Goal: Task Accomplishment & Management: Complete application form

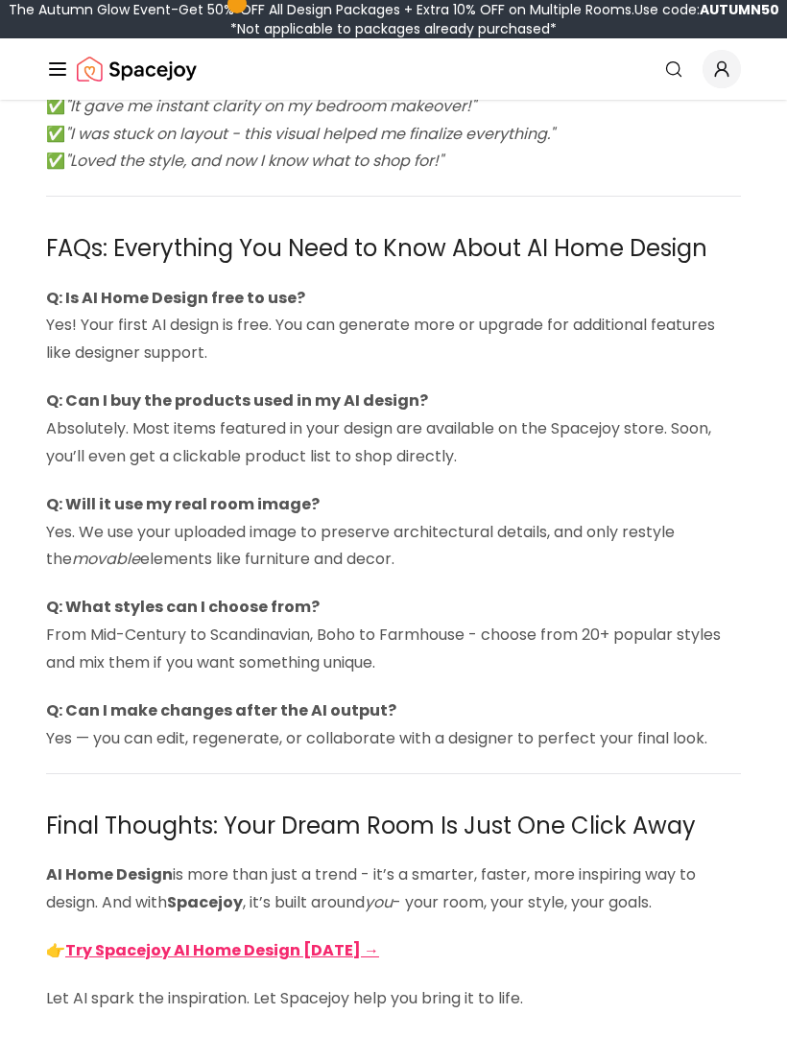
scroll to position [4961, 0]
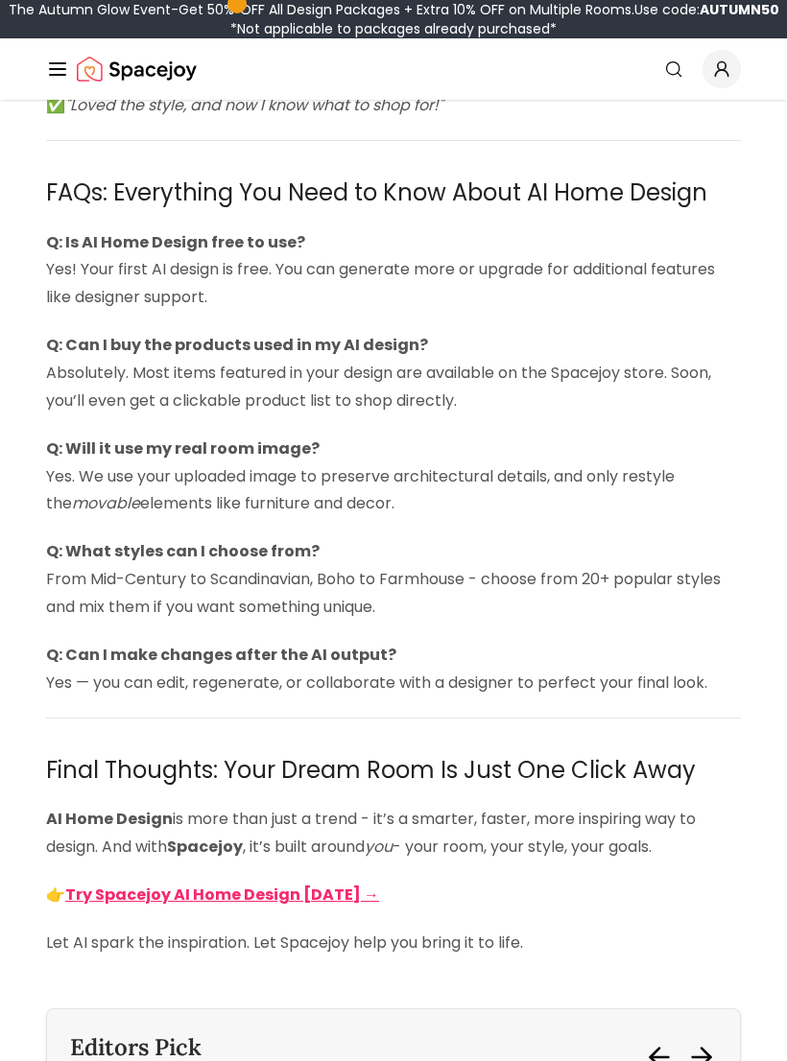
click at [327, 884] on strong "Try Spacejoy AI Home Design [DATE] →" at bounding box center [222, 895] width 314 height 22
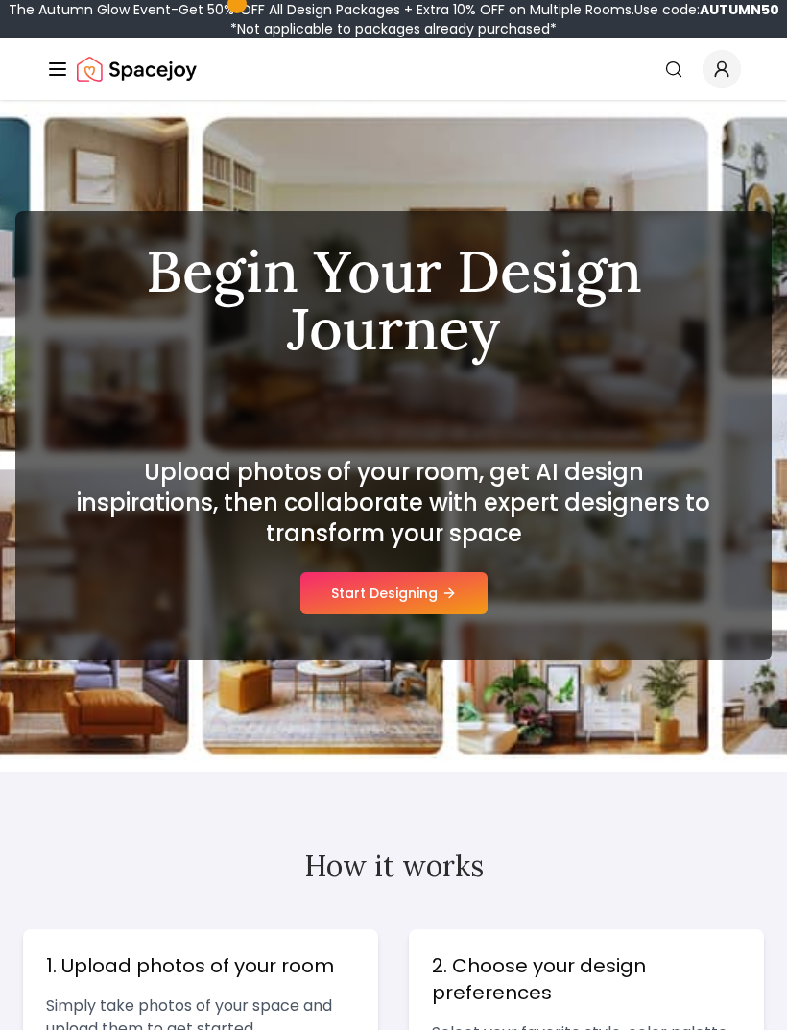
click at [452, 597] on icon at bounding box center [451, 592] width 5 height 9
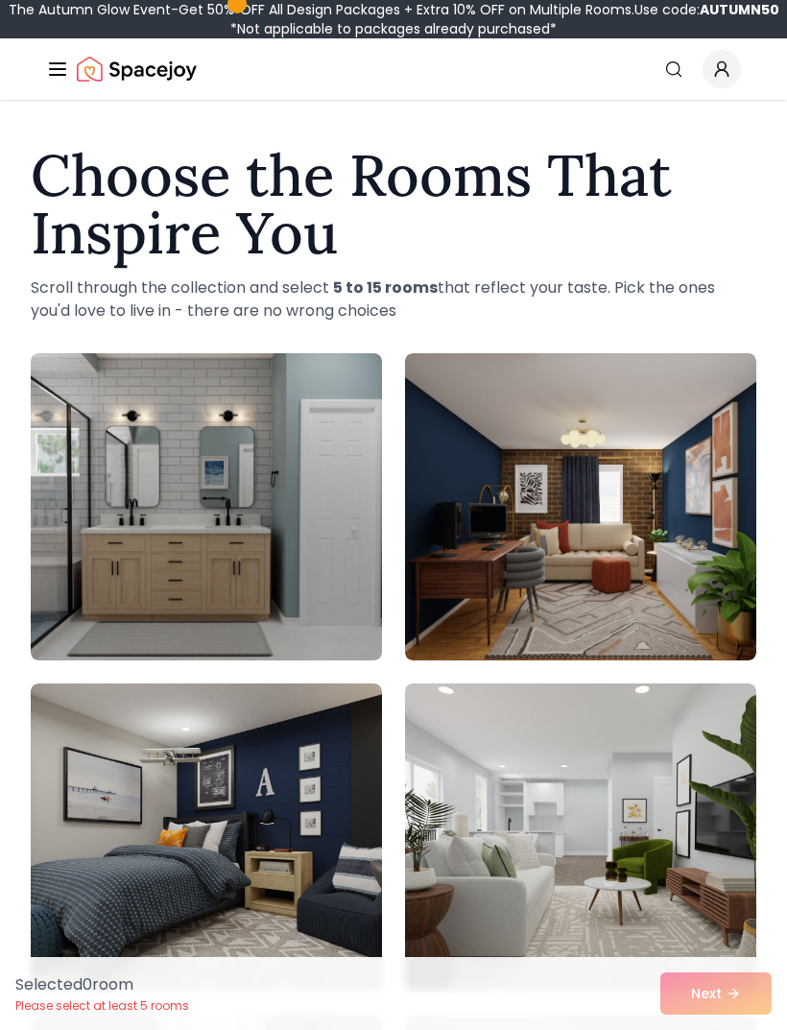
click at [681, 74] on icon "Global" at bounding box center [673, 68] width 19 height 19
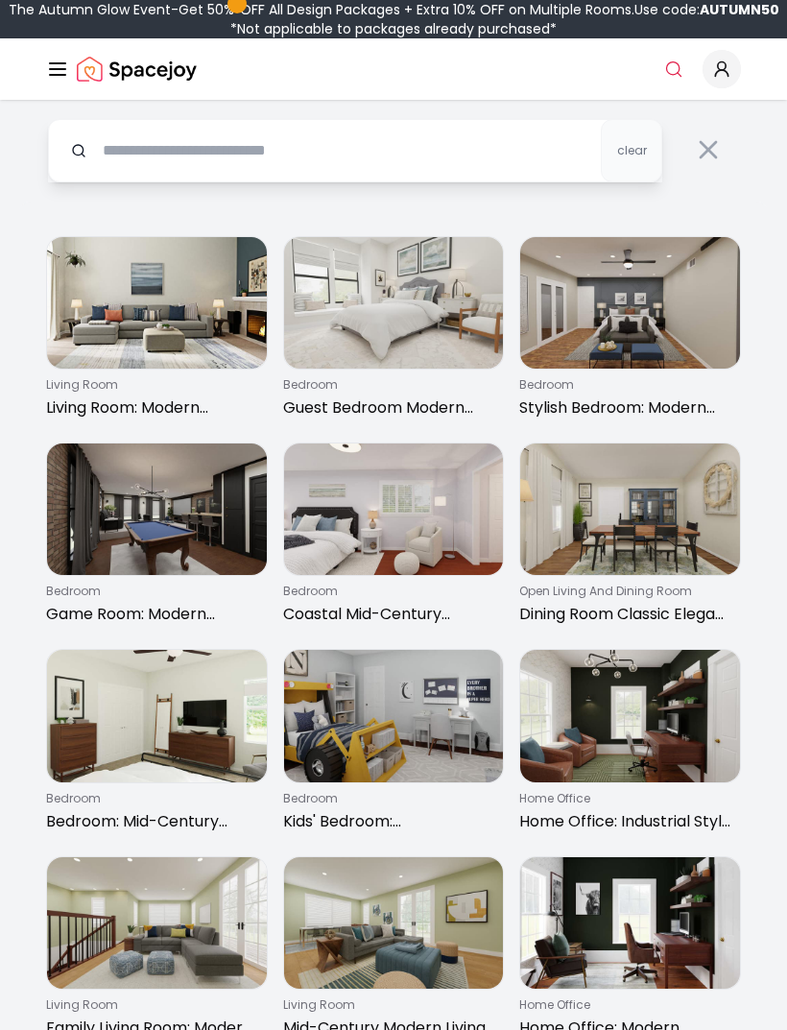
click at [398, 178] on input "text" at bounding box center [355, 150] width 614 height 63
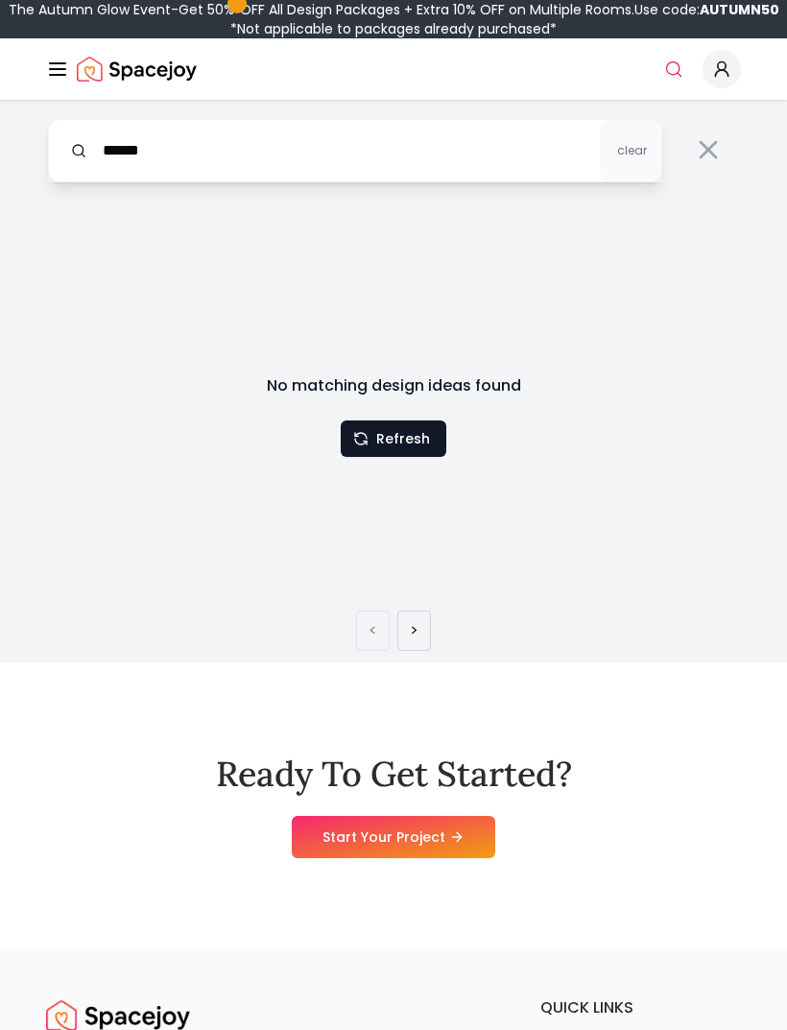
click at [259, 162] on input "******" at bounding box center [355, 150] width 614 height 63
type input "*"
type input "*******"
click at [439, 431] on button "Refresh" at bounding box center [394, 438] width 106 height 36
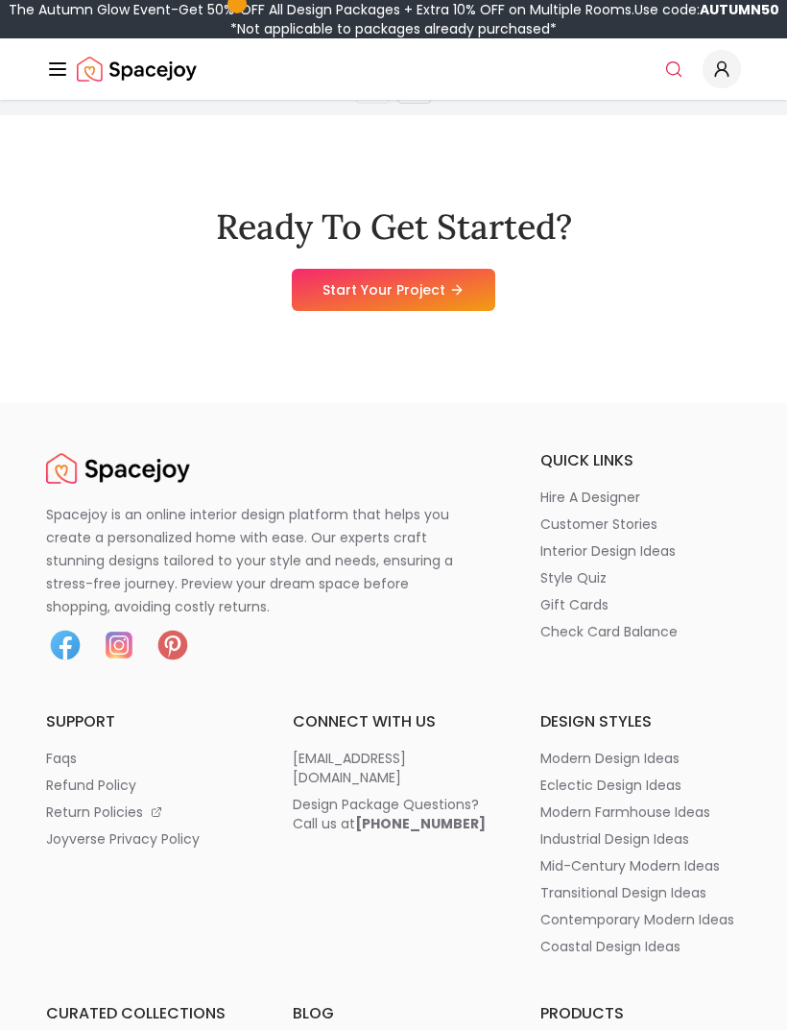
scroll to position [547, 0]
click at [446, 307] on link "Start Your Project" at bounding box center [393, 290] width 203 height 42
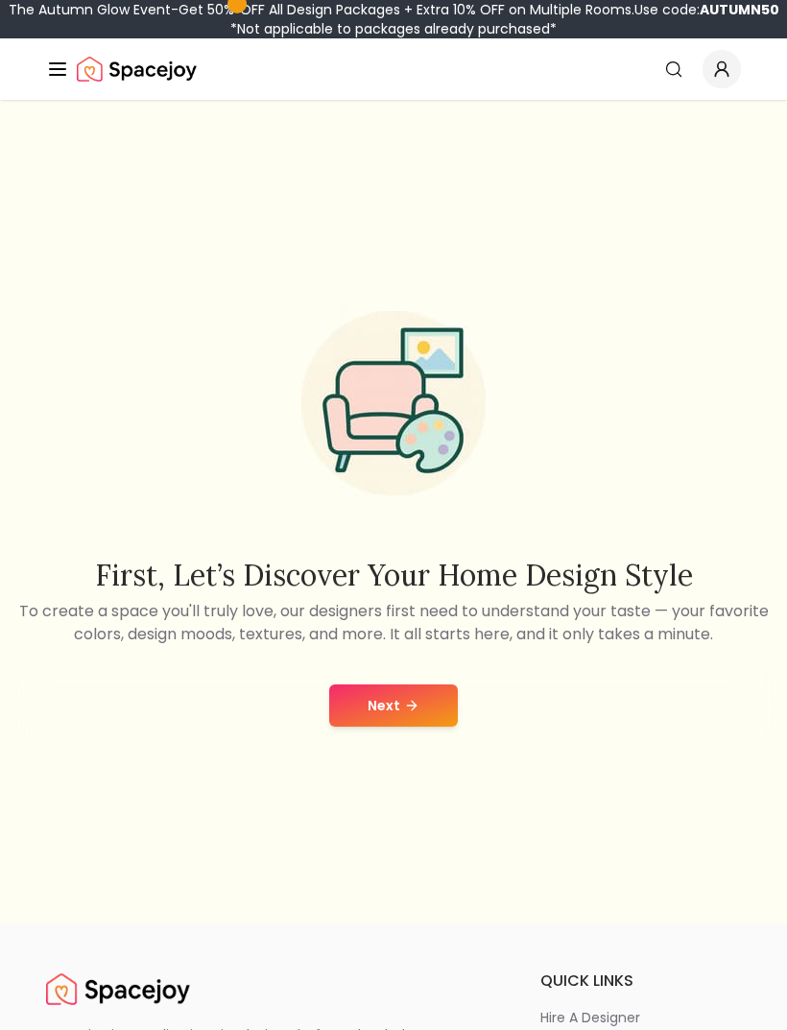
click at [419, 726] on button "Next" at bounding box center [393, 705] width 129 height 42
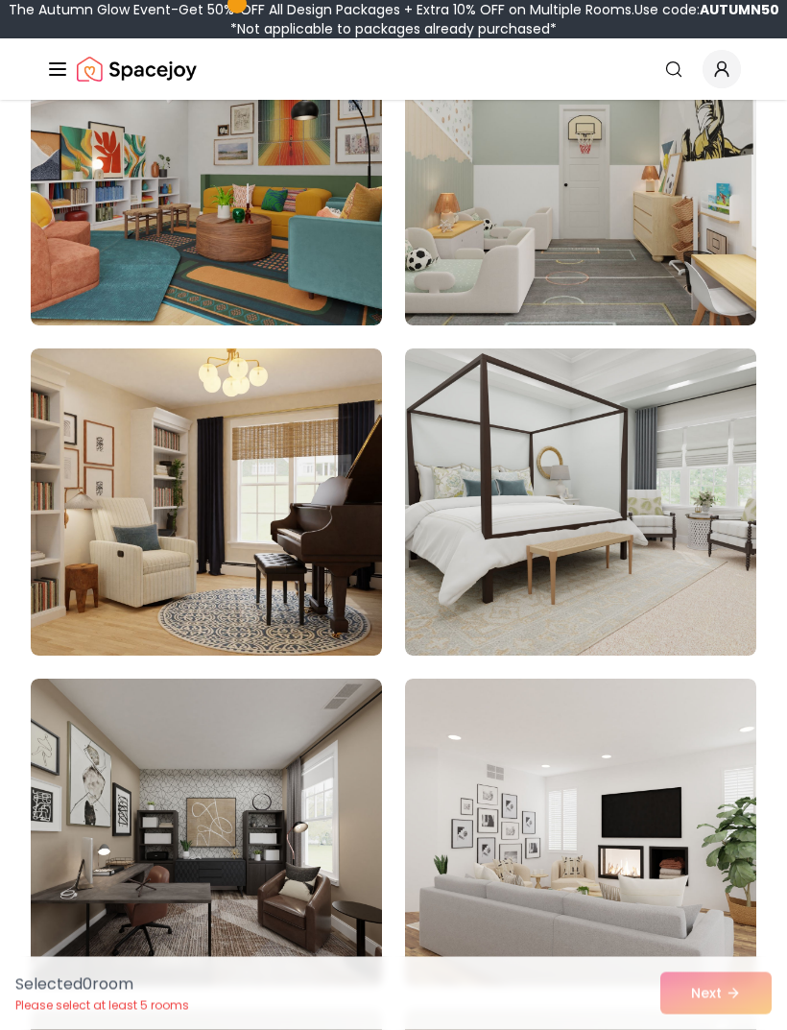
scroll to position [665, 0]
click at [73, 586] on img at bounding box center [206, 501] width 351 height 307
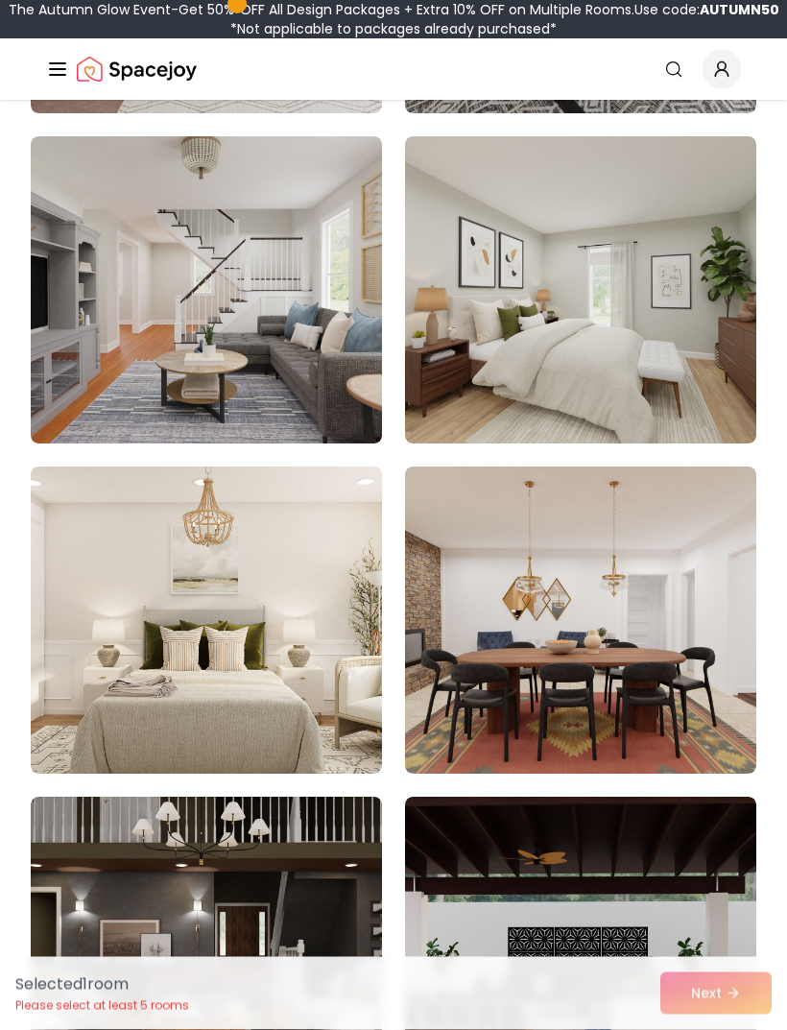
scroll to position [3187, 0]
click at [130, 668] on img at bounding box center [206, 619] width 351 height 307
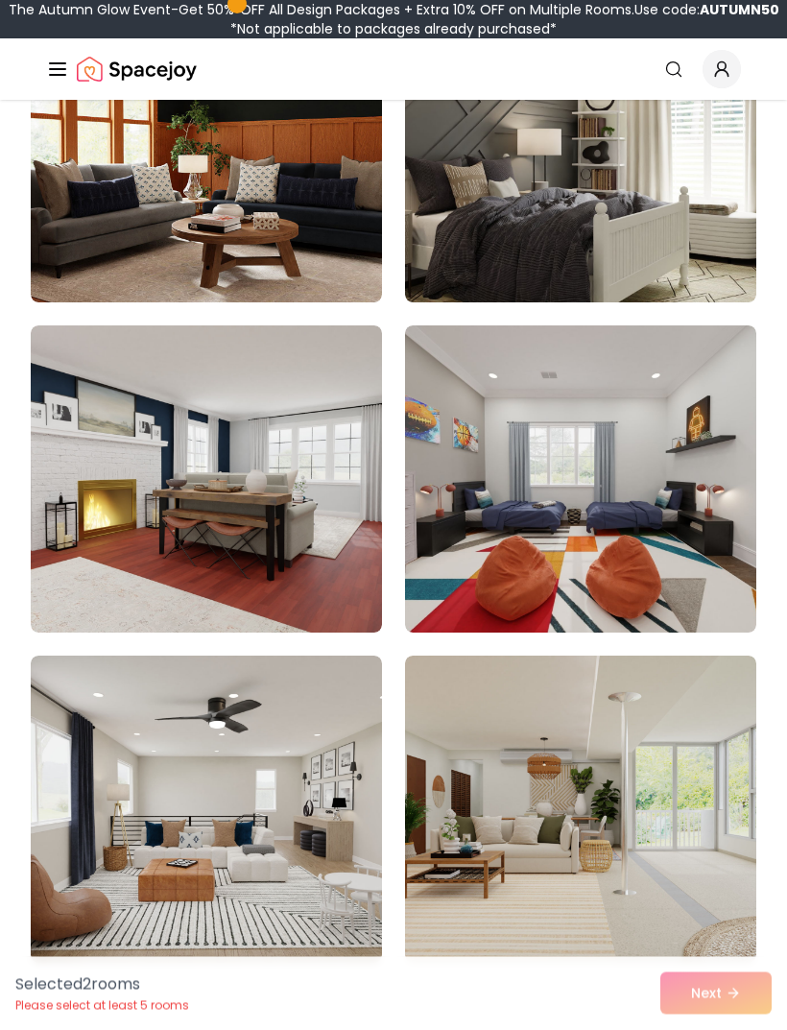
scroll to position [4319, 0]
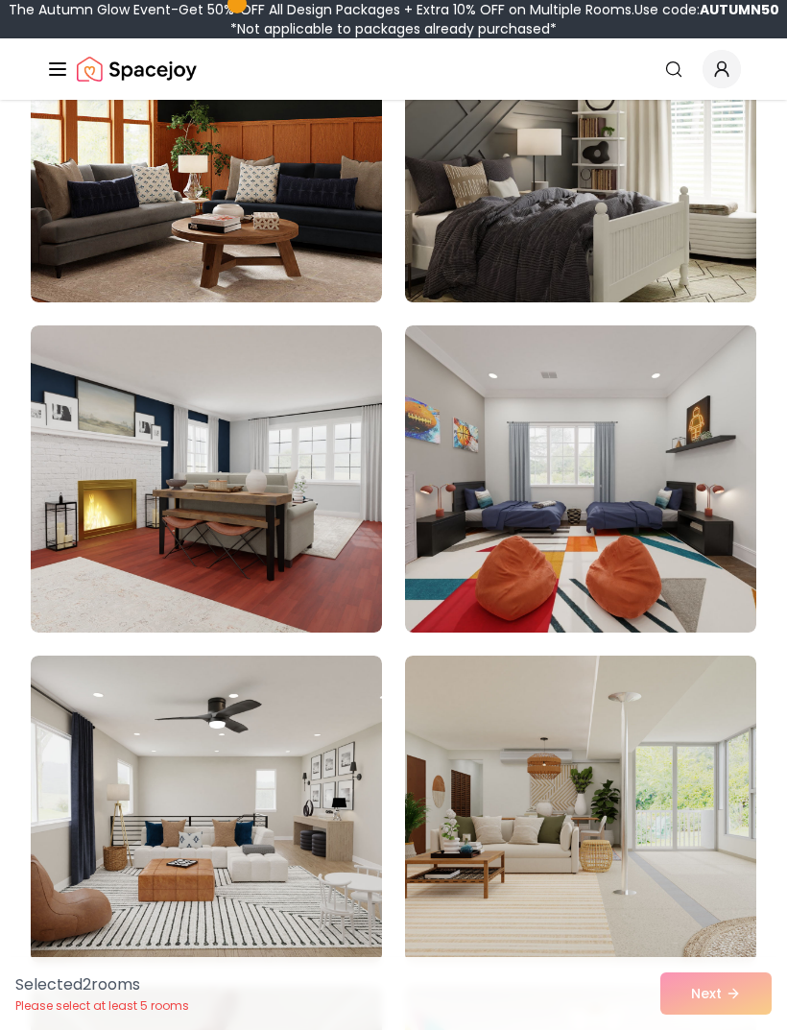
click at [685, 272] on img at bounding box center [580, 148] width 351 height 307
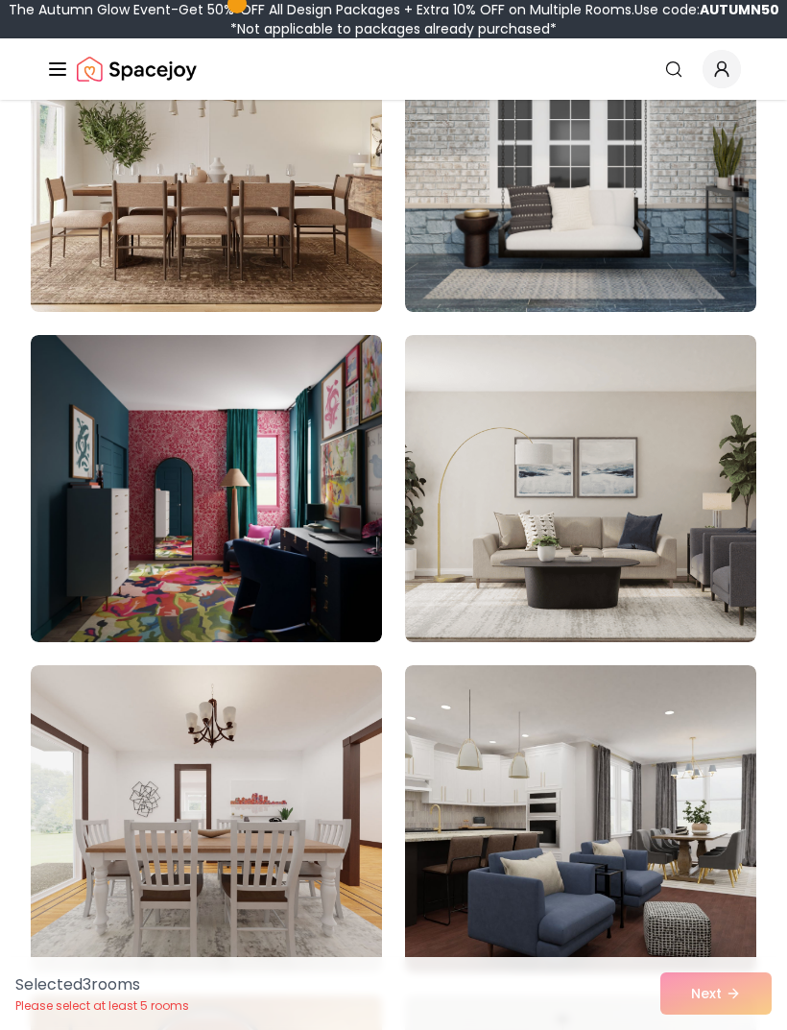
click at [92, 584] on img at bounding box center [206, 488] width 351 height 307
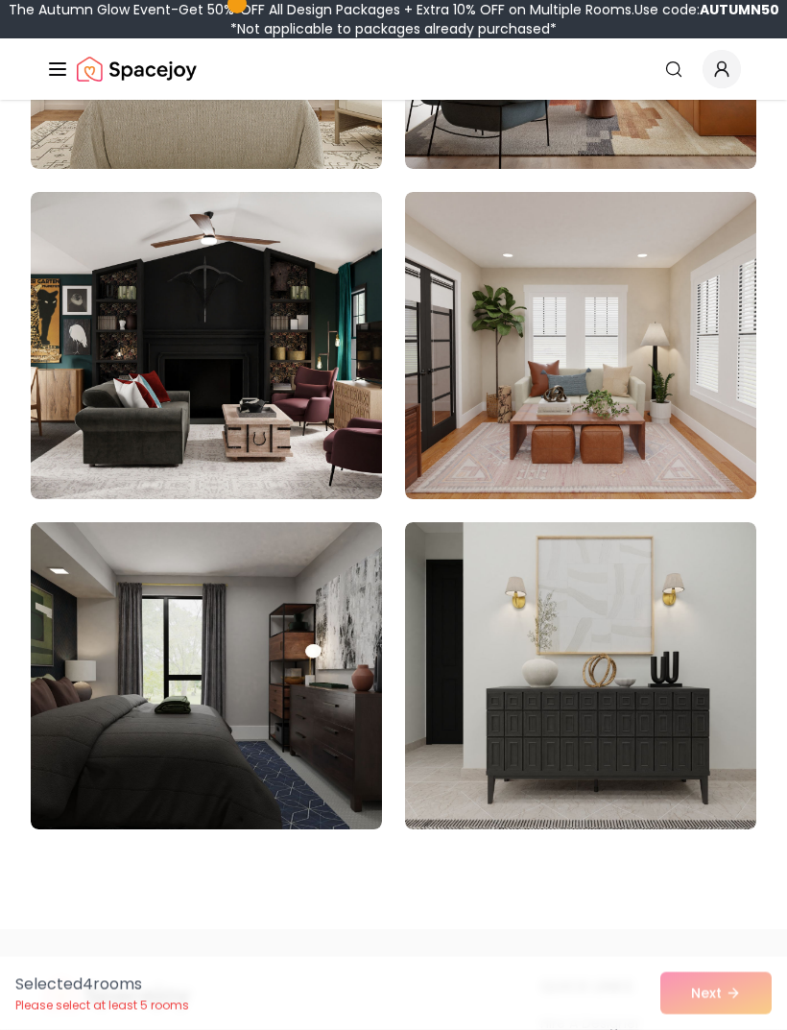
scroll to position [16004, 0]
click at [218, 430] on img at bounding box center [206, 345] width 351 height 307
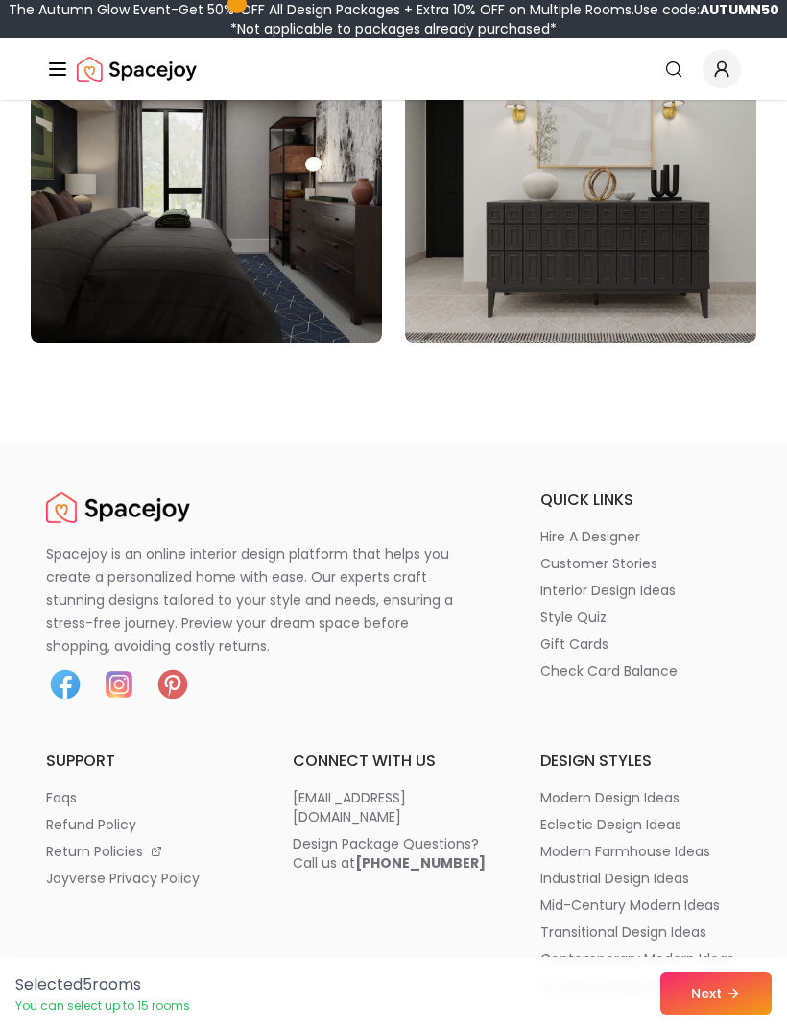
scroll to position [16510, 0]
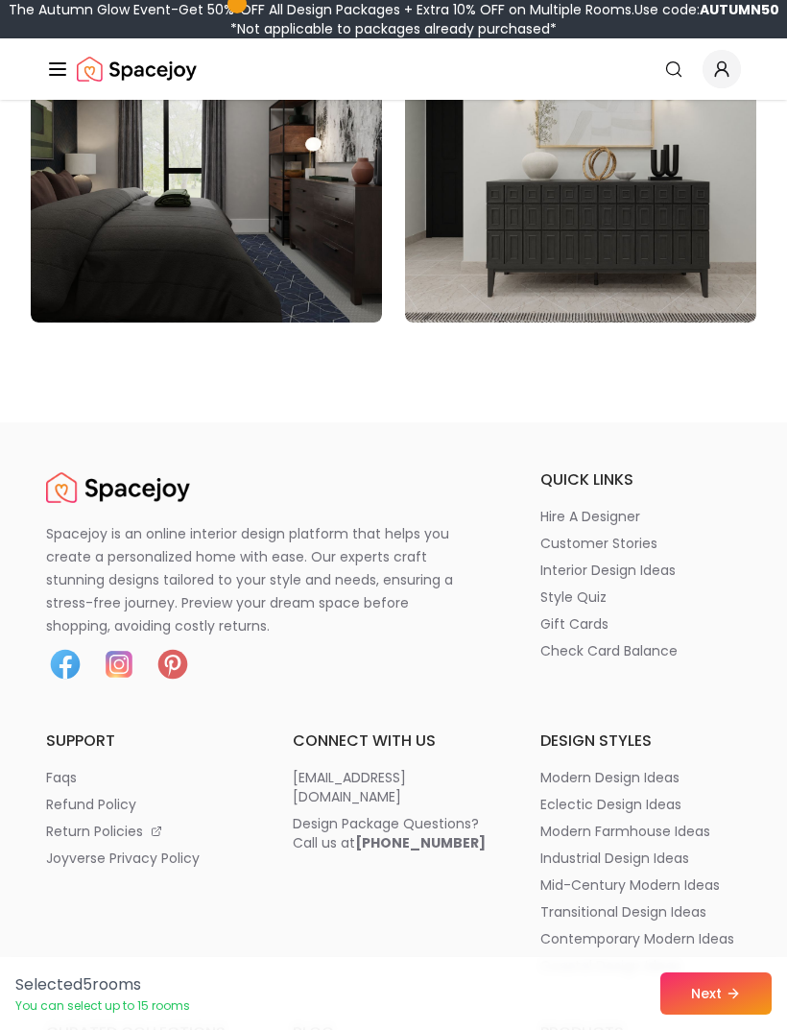
click at [721, 1014] on button "Next" at bounding box center [715, 993] width 111 height 42
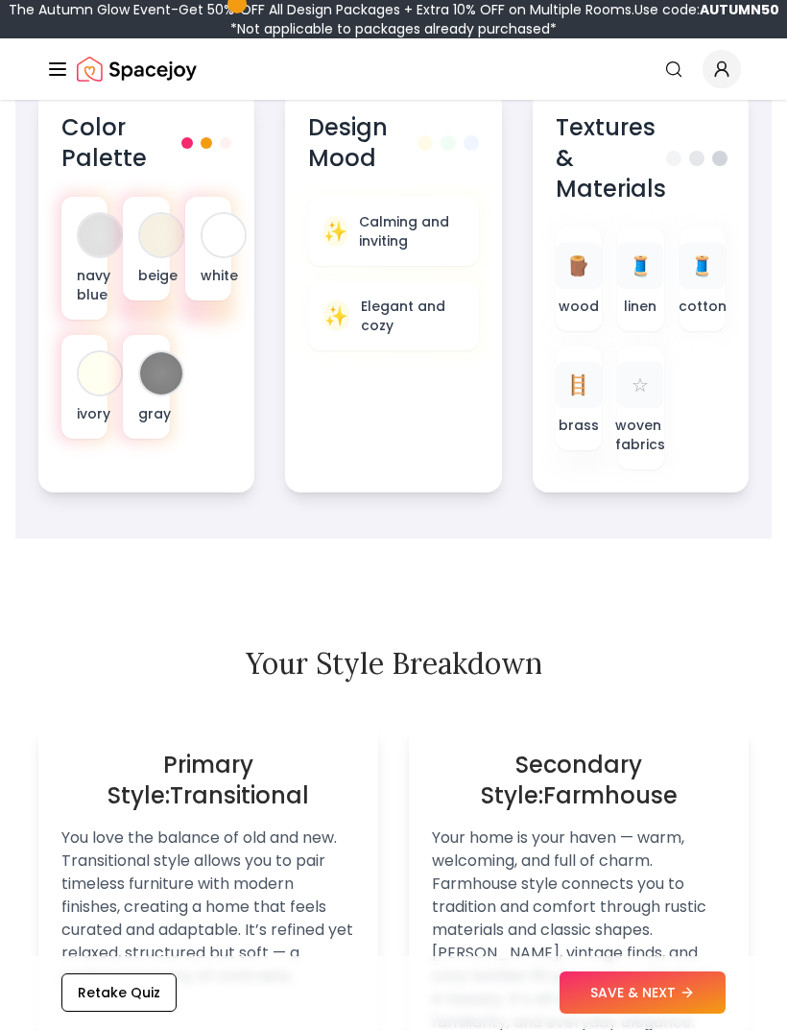
scroll to position [1089, 0]
click at [677, 1014] on button "SAVE & NEXT" at bounding box center [642, 993] width 166 height 42
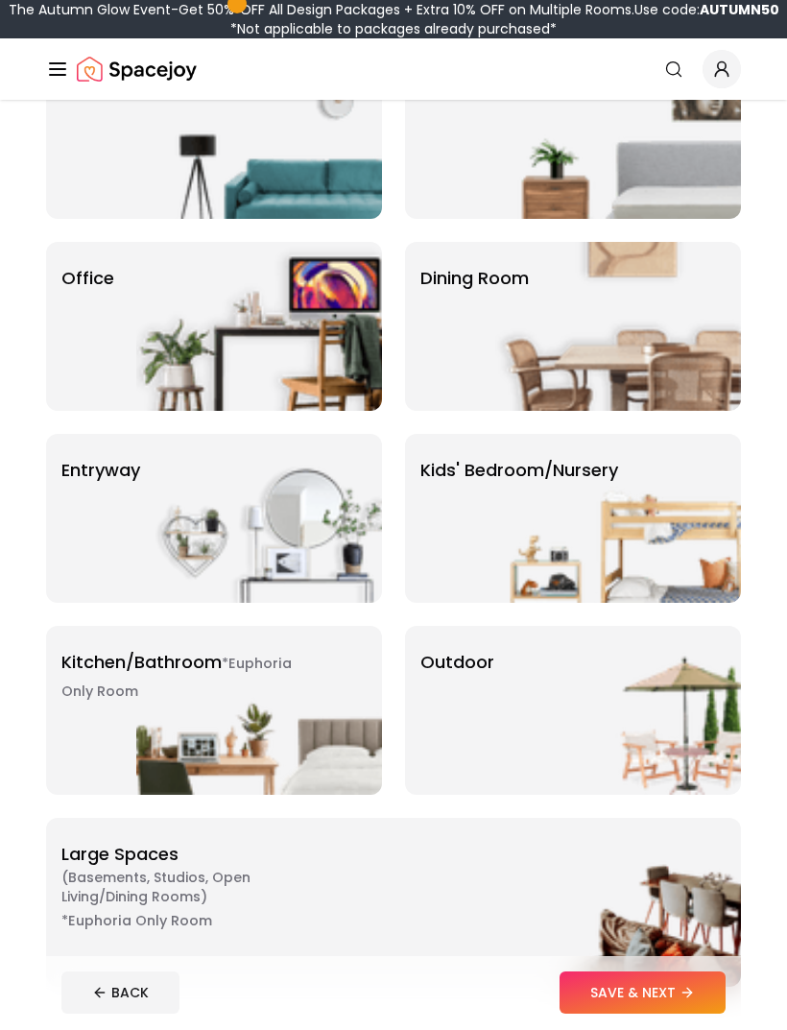
scroll to position [215, 0]
click at [154, 717] on img at bounding box center [259, 710] width 246 height 169
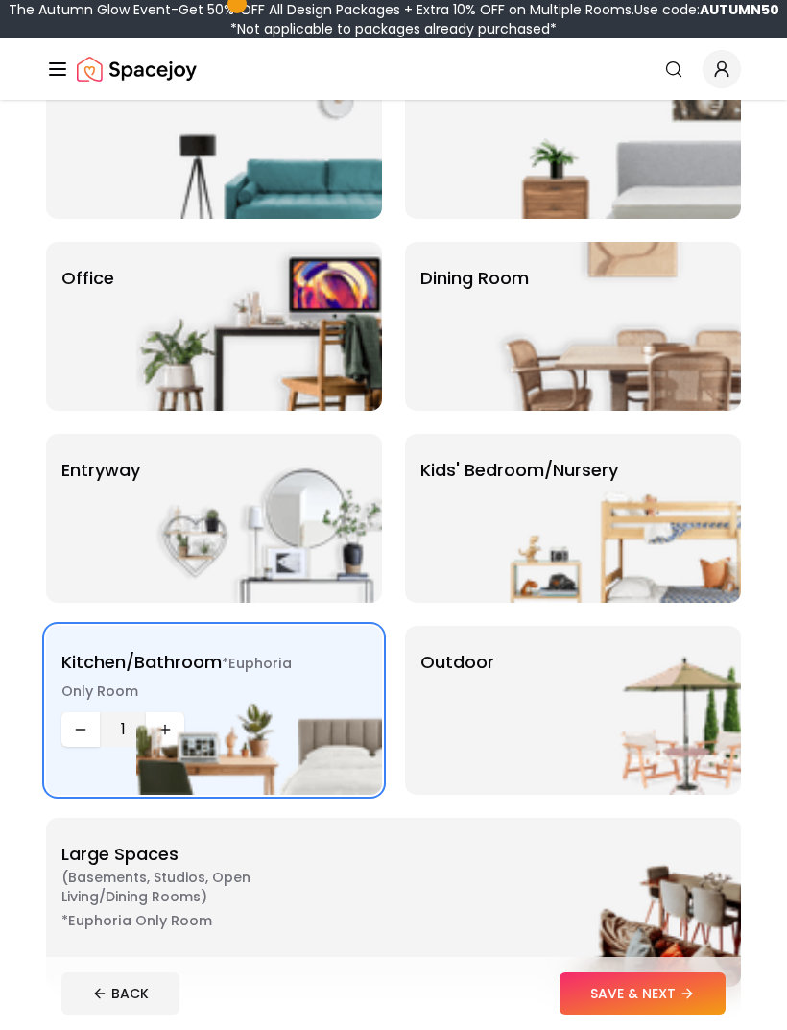
click at [665, 1014] on button "SAVE & NEXT" at bounding box center [642, 993] width 166 height 42
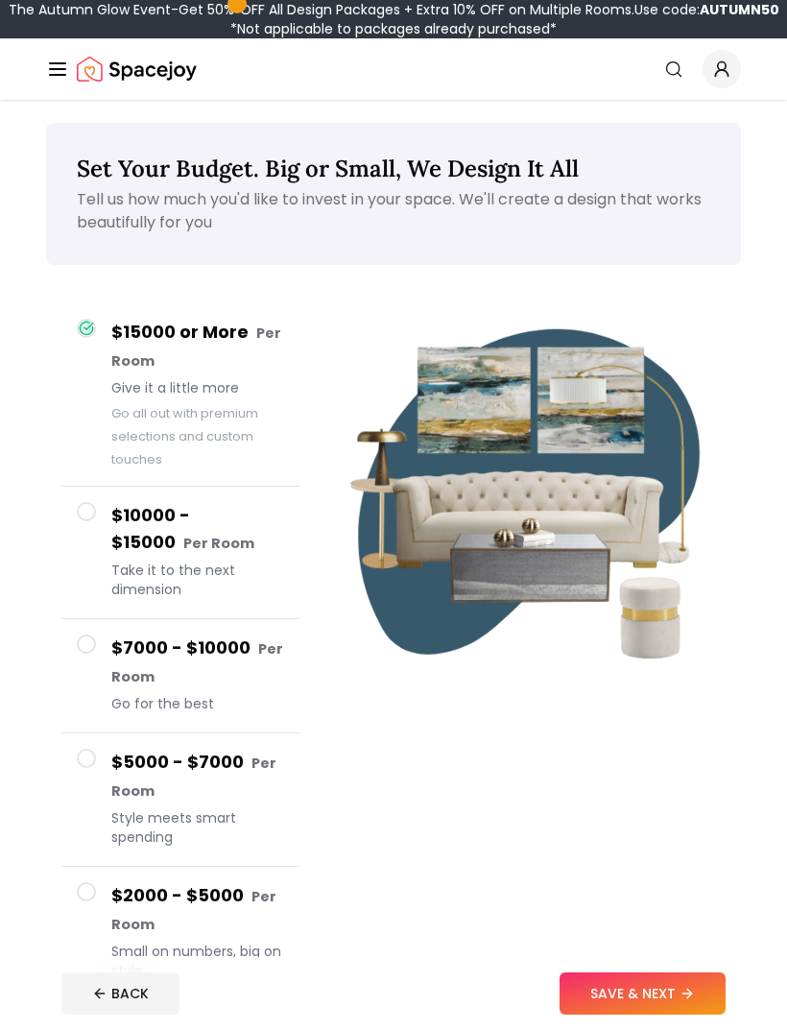
click at [272, 910] on h4 "$2000 - $5000 Per Room" at bounding box center [197, 910] width 173 height 56
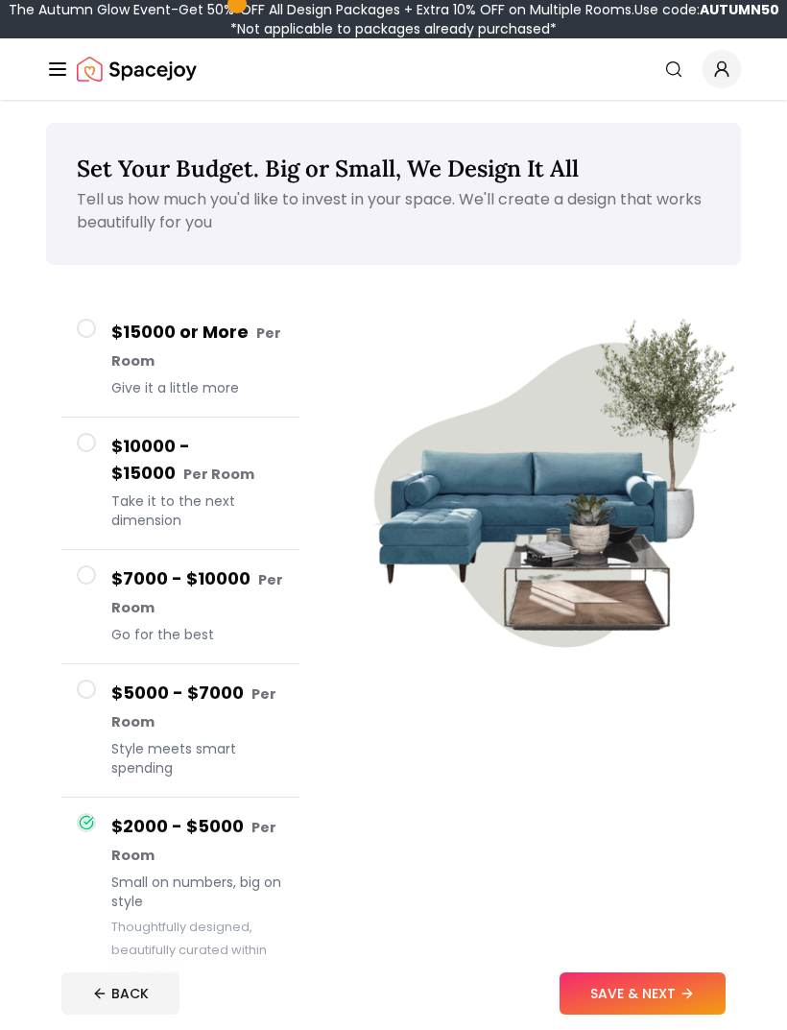
click at [647, 1014] on button "SAVE & NEXT" at bounding box center [642, 993] width 166 height 42
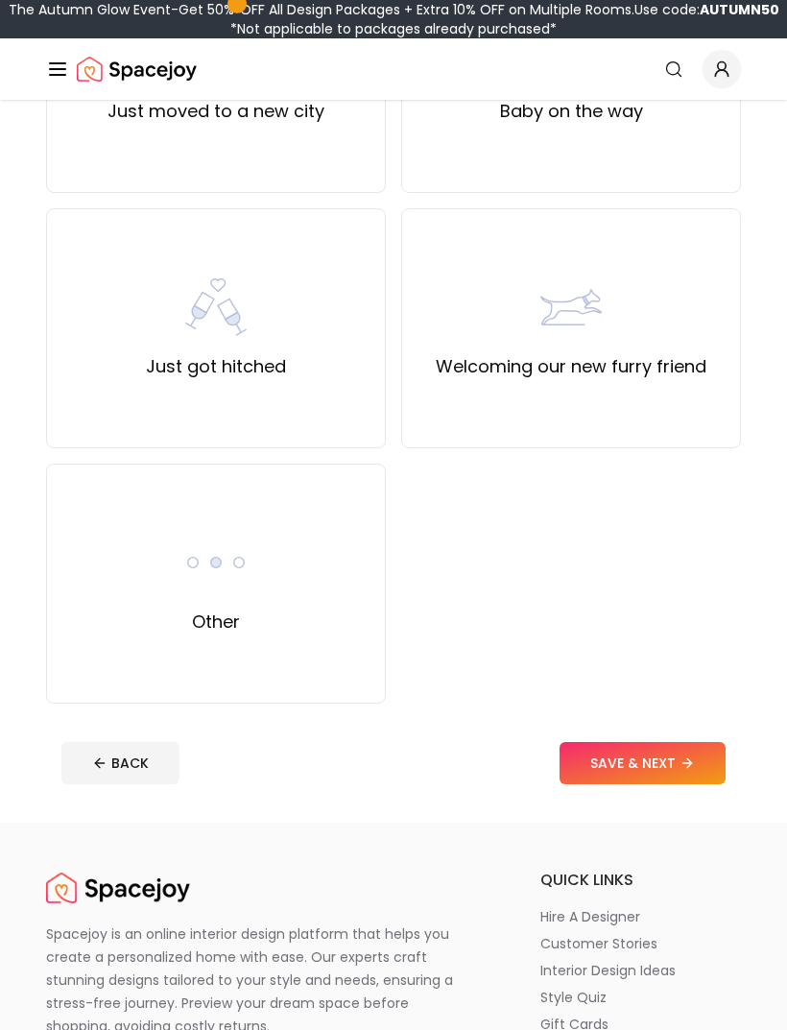
scroll to position [1101, 0]
click at [144, 605] on div "Other" at bounding box center [216, 583] width 340 height 240
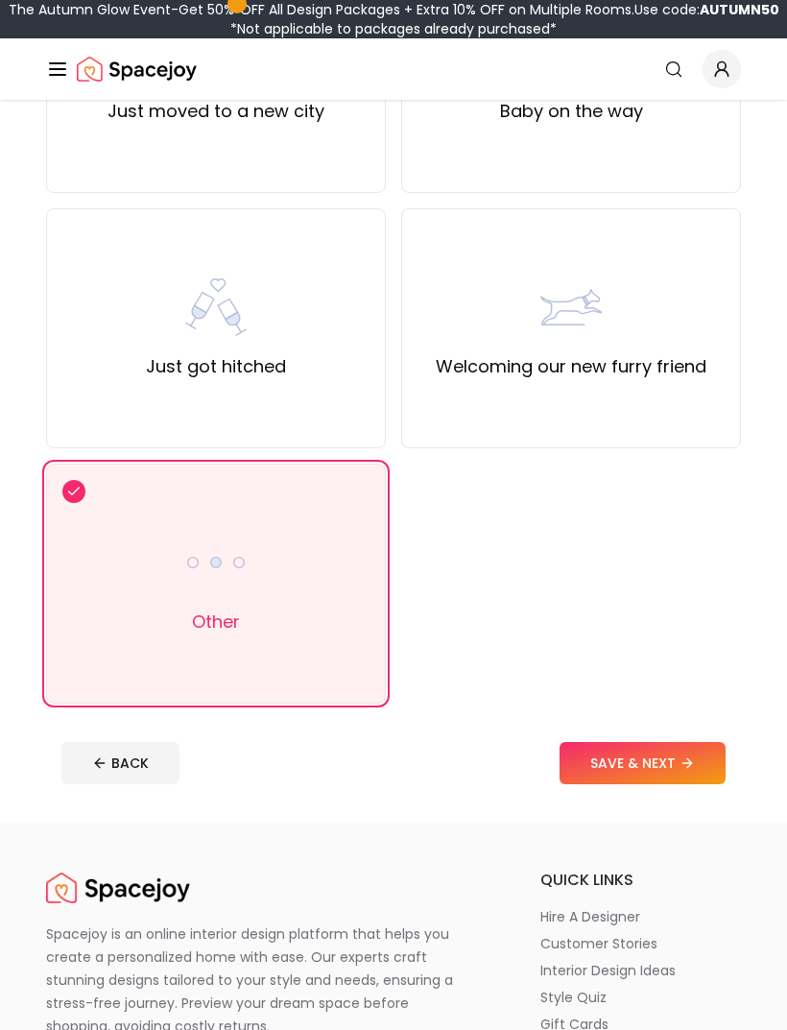
click at [688, 775] on button "SAVE & NEXT" at bounding box center [642, 763] width 166 height 42
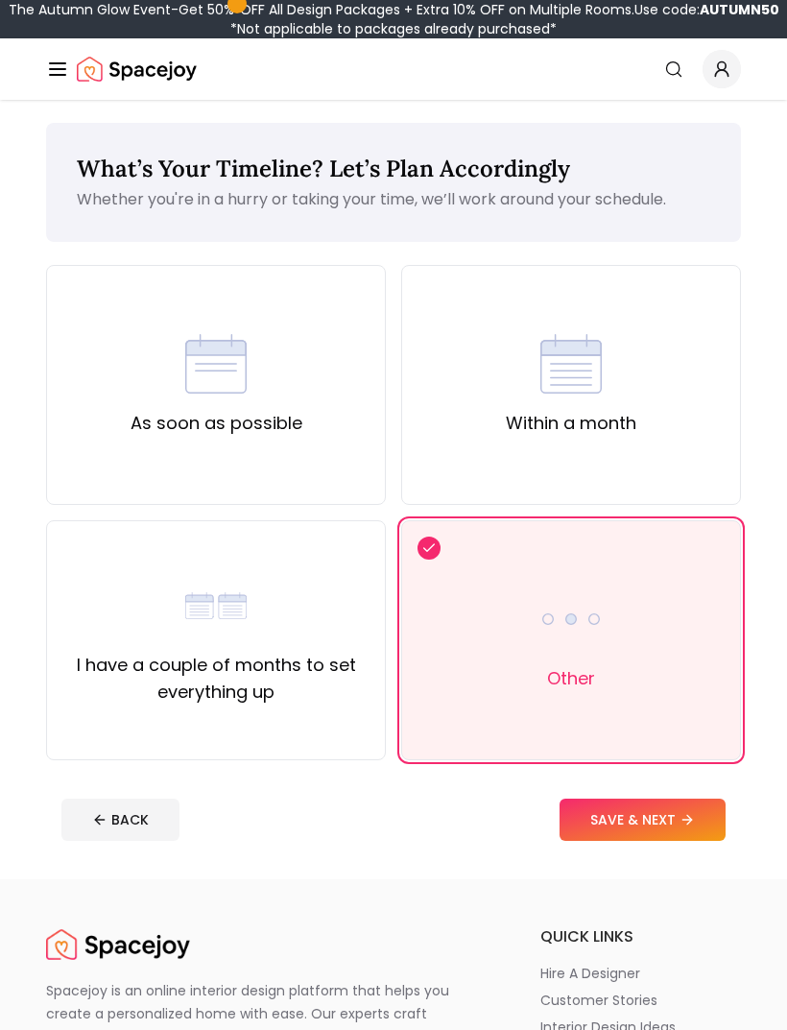
click at [648, 819] on button "SAVE & NEXT" at bounding box center [642, 819] width 166 height 42
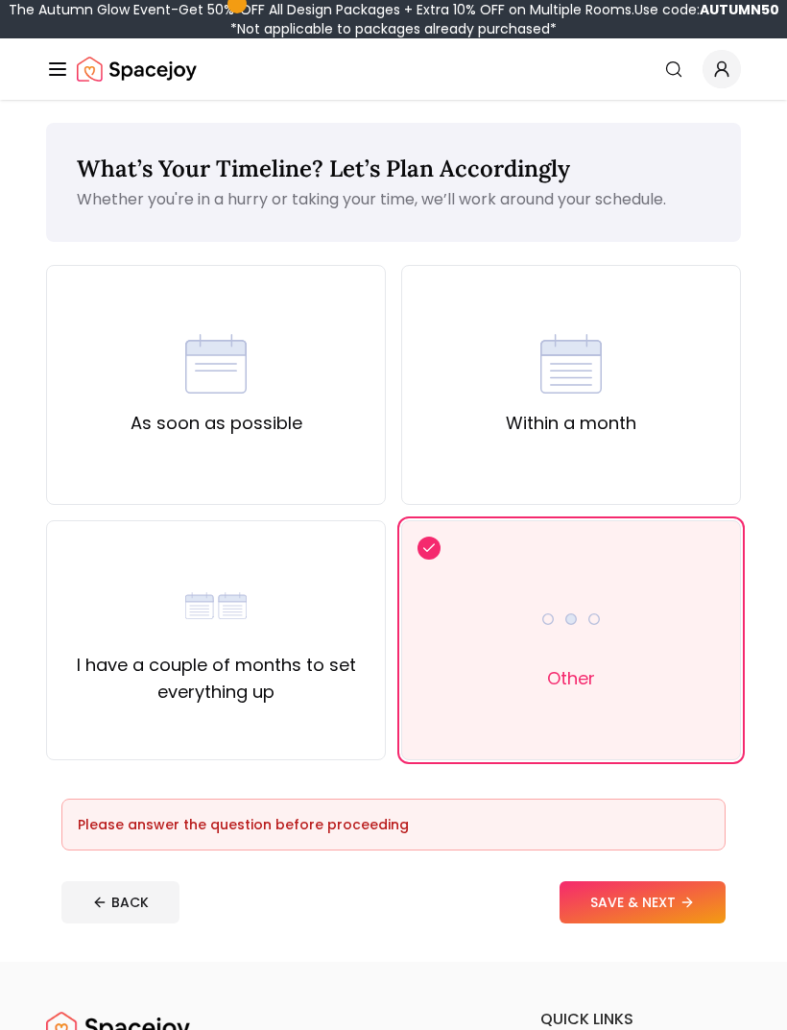
click at [684, 746] on div "Other" at bounding box center [571, 640] width 340 height 240
click at [112, 415] on div "As soon as possible" at bounding box center [216, 385] width 340 height 240
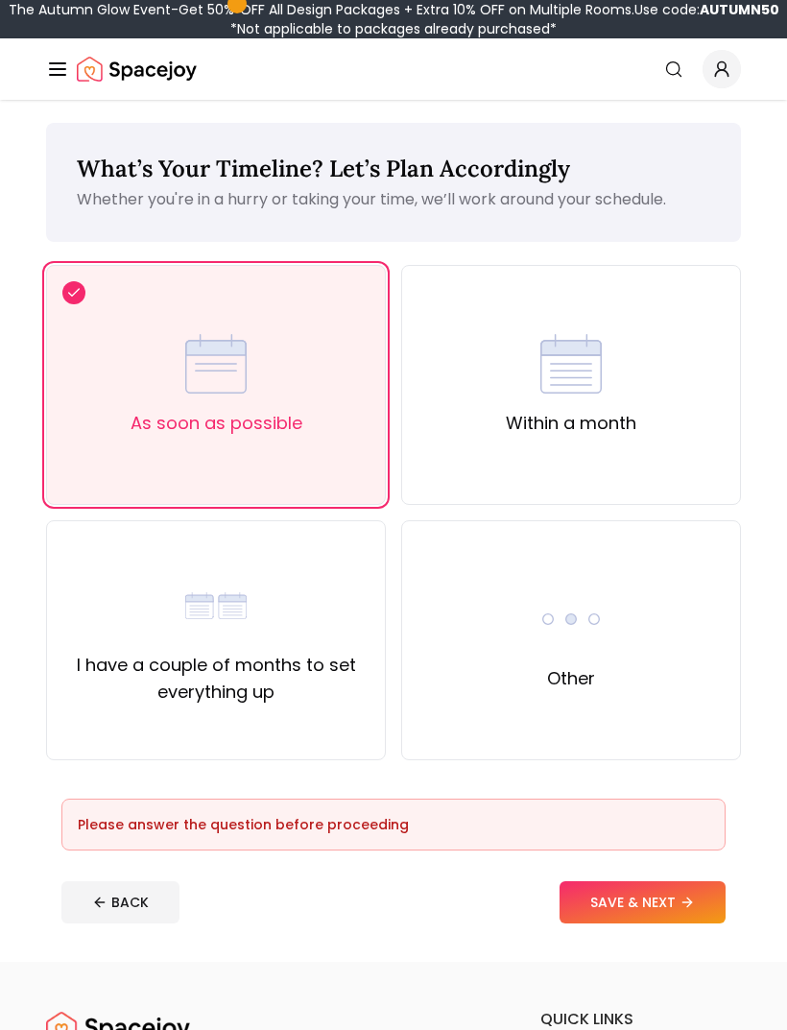
click at [662, 907] on button "SAVE & NEXT" at bounding box center [642, 902] width 166 height 42
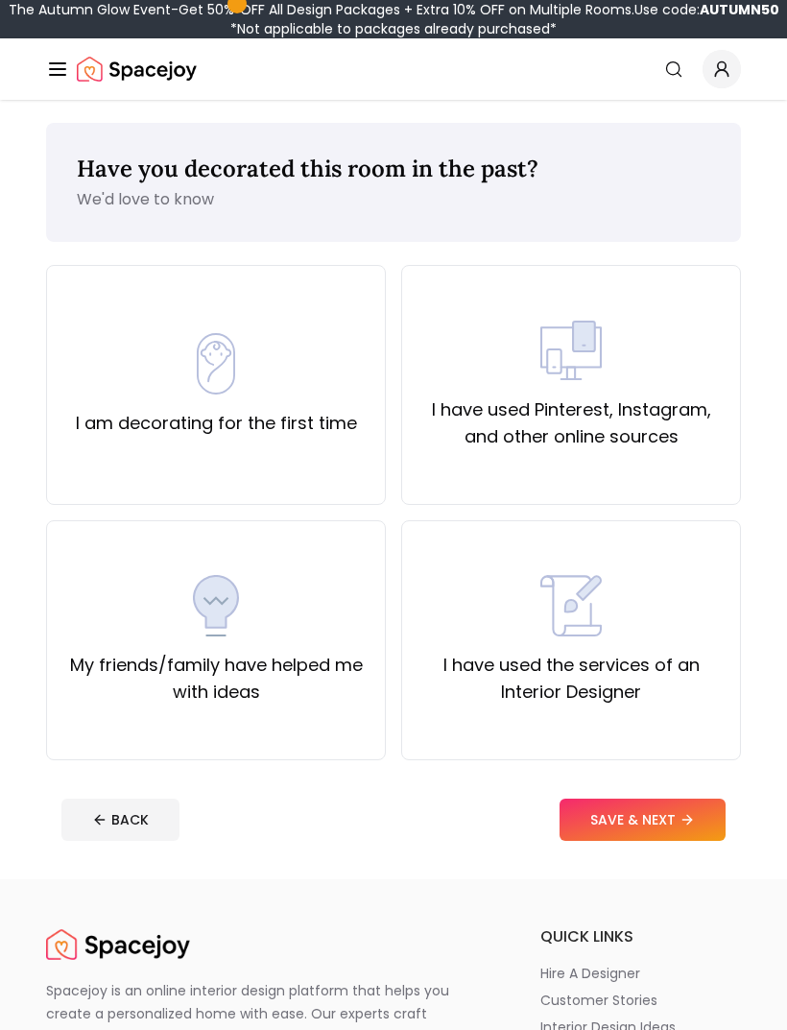
click at [114, 435] on label "I am decorating for the first time" at bounding box center [216, 423] width 281 height 27
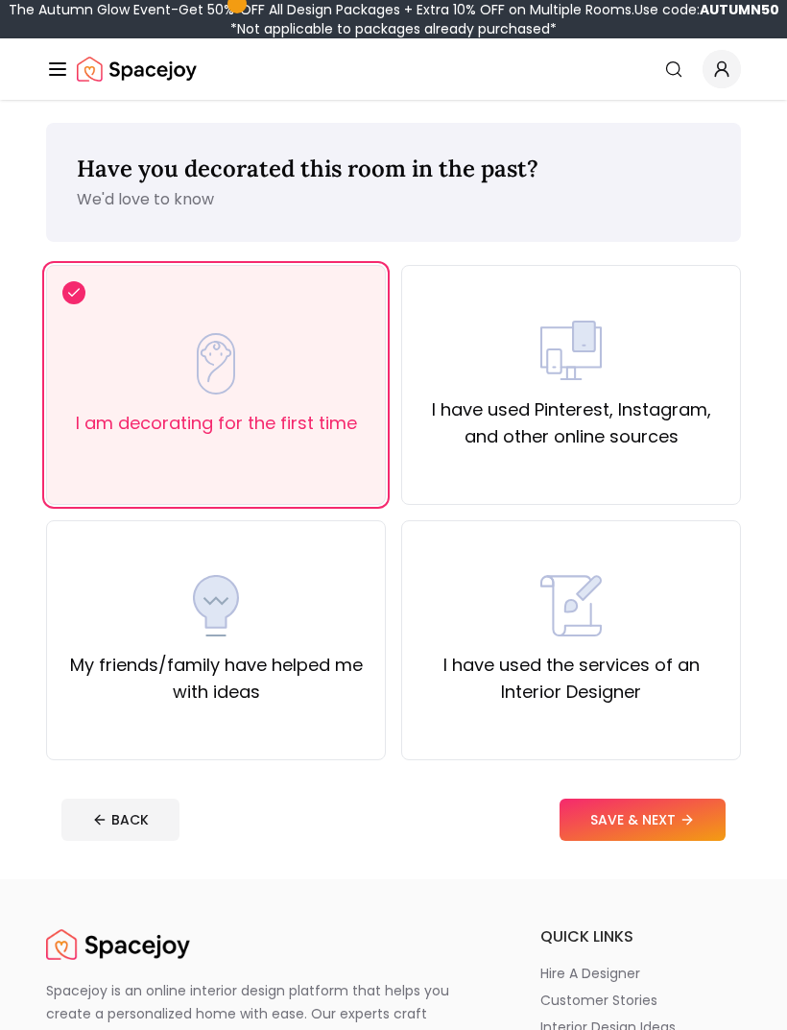
click at [662, 839] on button "SAVE & NEXT" at bounding box center [642, 819] width 166 height 42
